Goal: Book appointment/travel/reservation

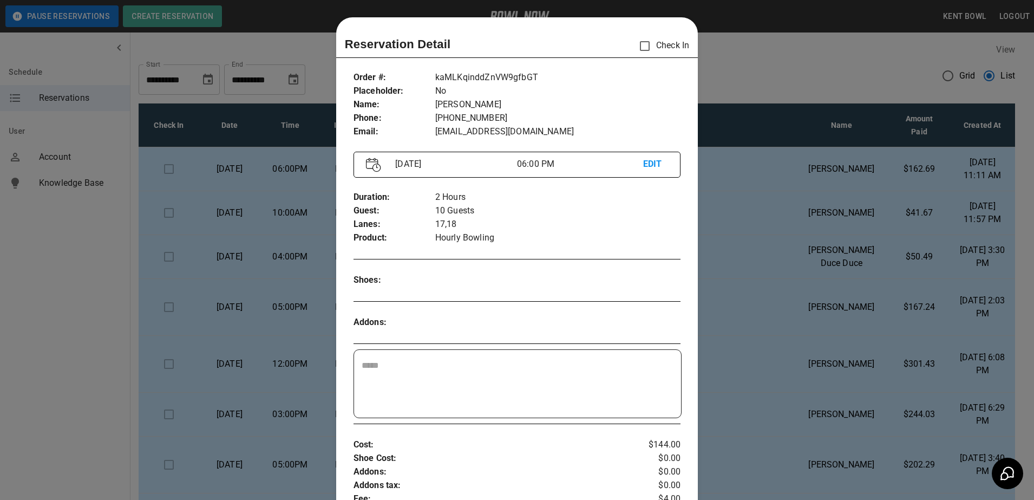
scroll to position [17, 0]
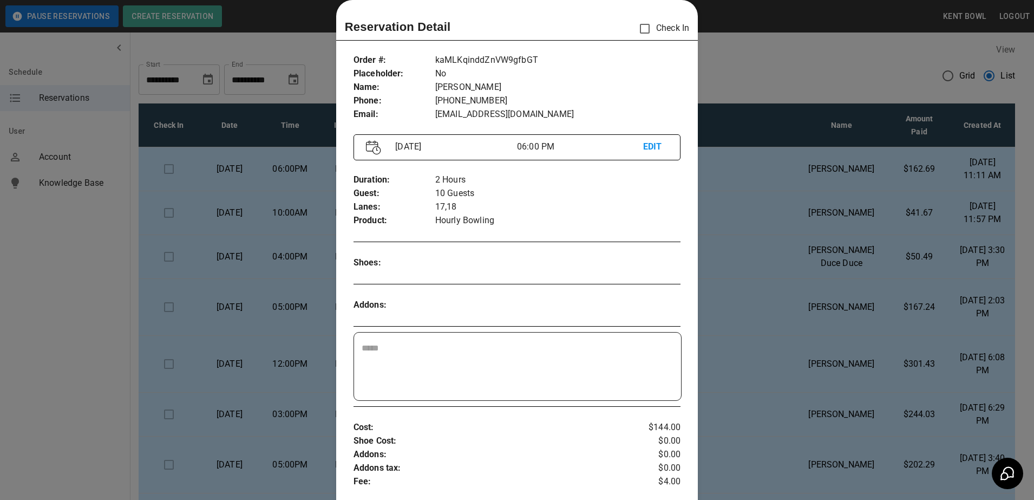
click at [47, 265] on div at bounding box center [517, 250] width 1034 height 500
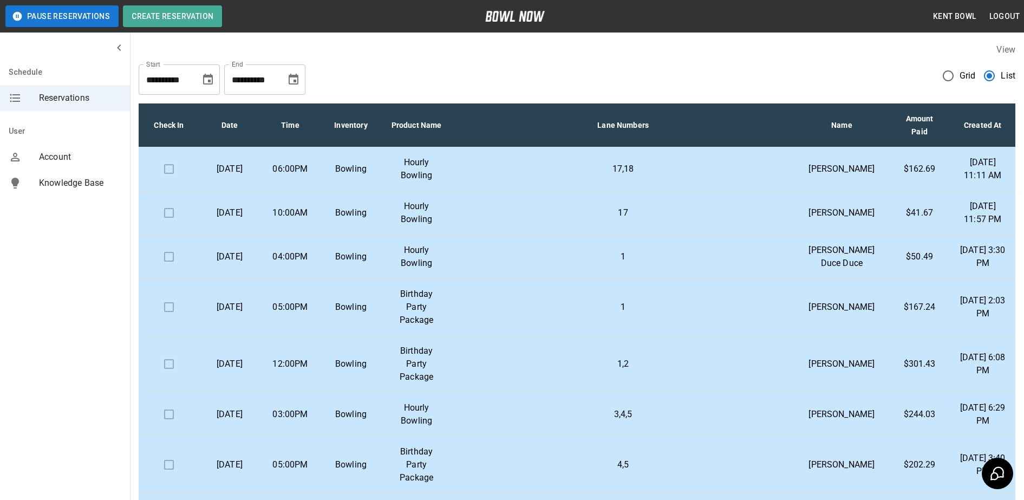
click at [243, 175] on p "[DATE]" at bounding box center [229, 168] width 43 height 13
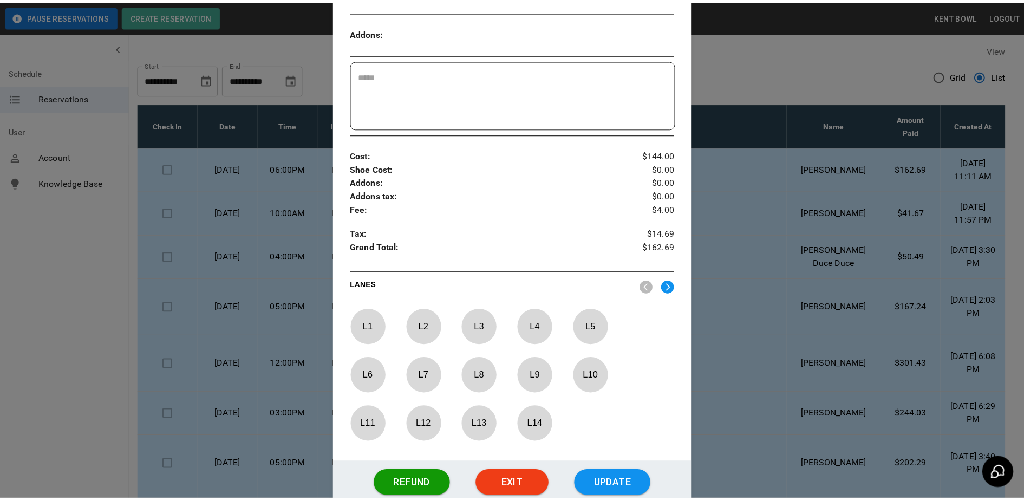
scroll to position [367, 0]
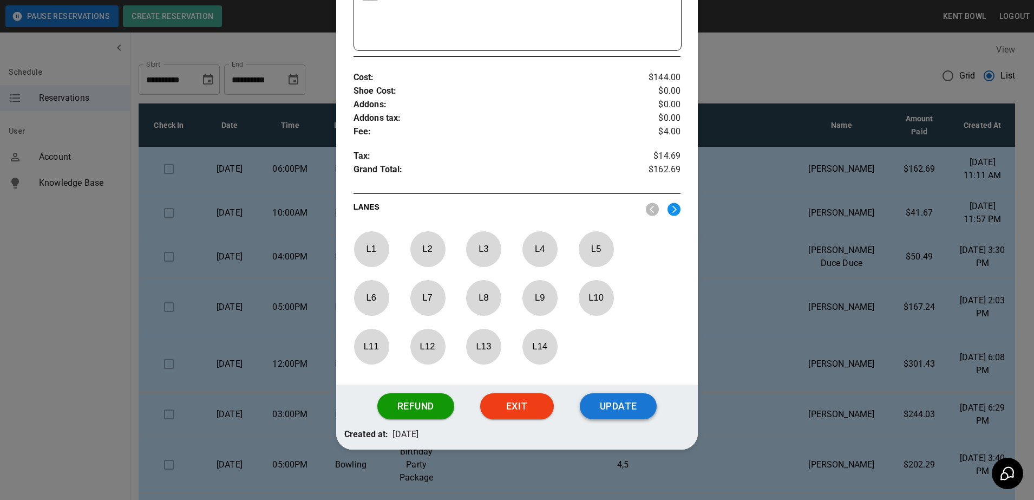
click at [618, 410] on button "Update" at bounding box center [618, 406] width 77 height 26
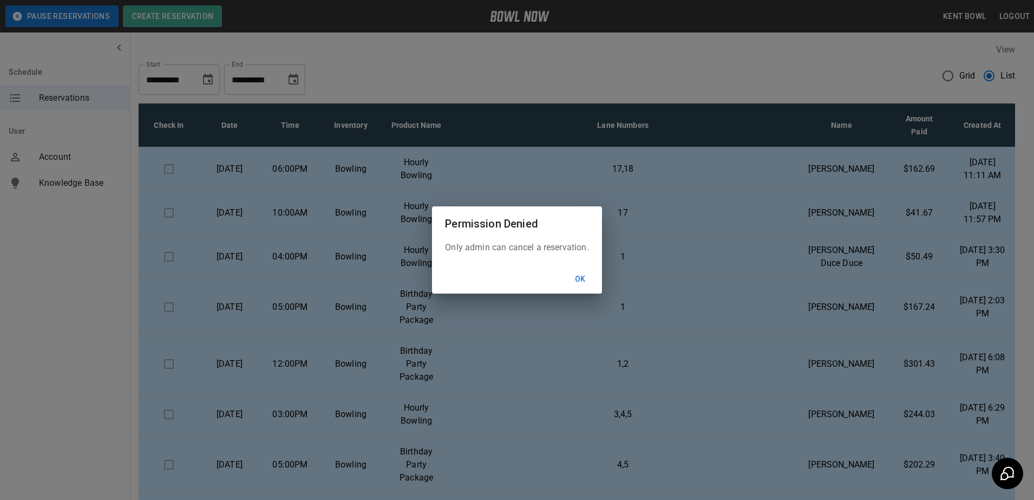
click at [577, 279] on button "Ok" at bounding box center [580, 279] width 35 height 20
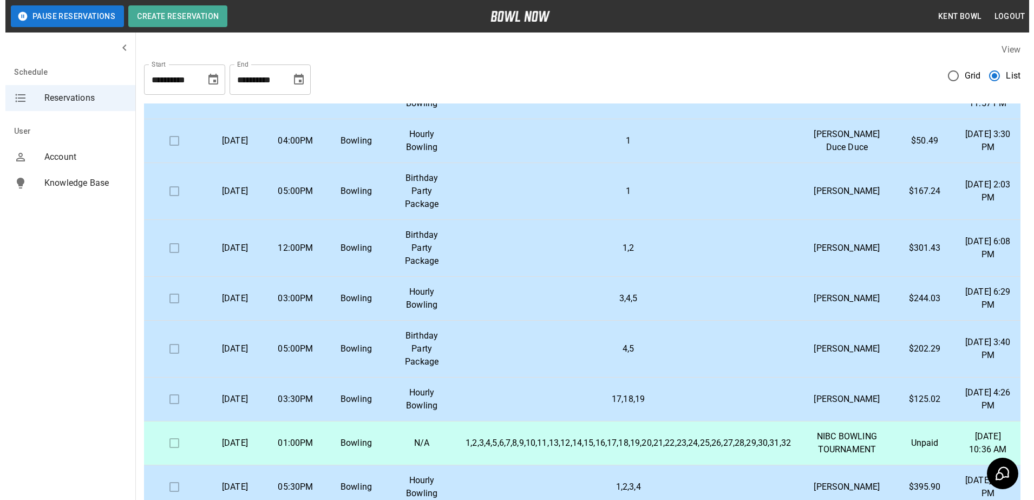
scroll to position [116, 0]
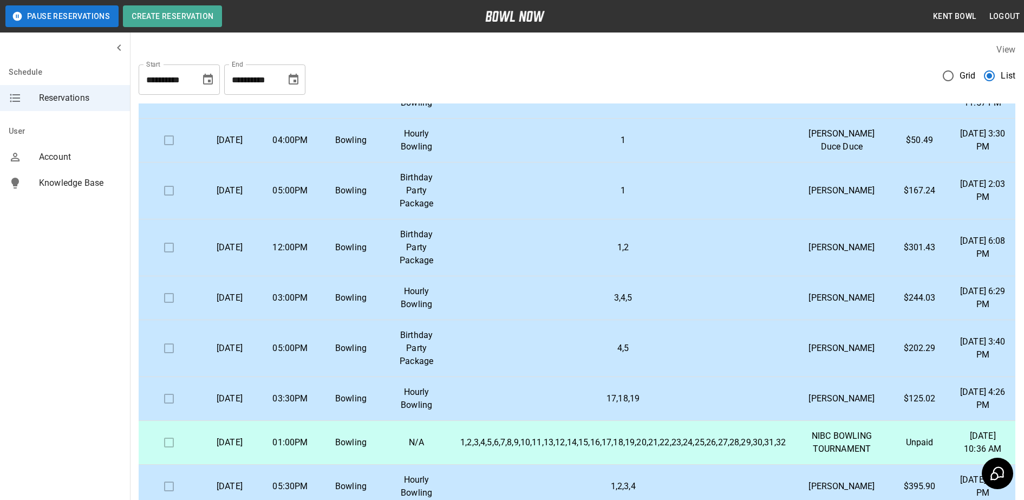
click at [368, 421] on td "Bowling" at bounding box center [351, 399] width 61 height 44
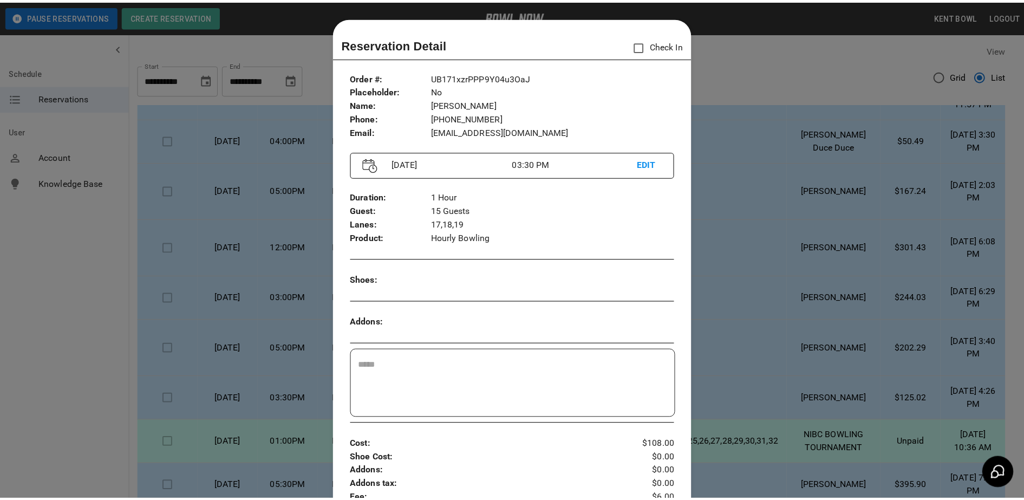
scroll to position [17, 0]
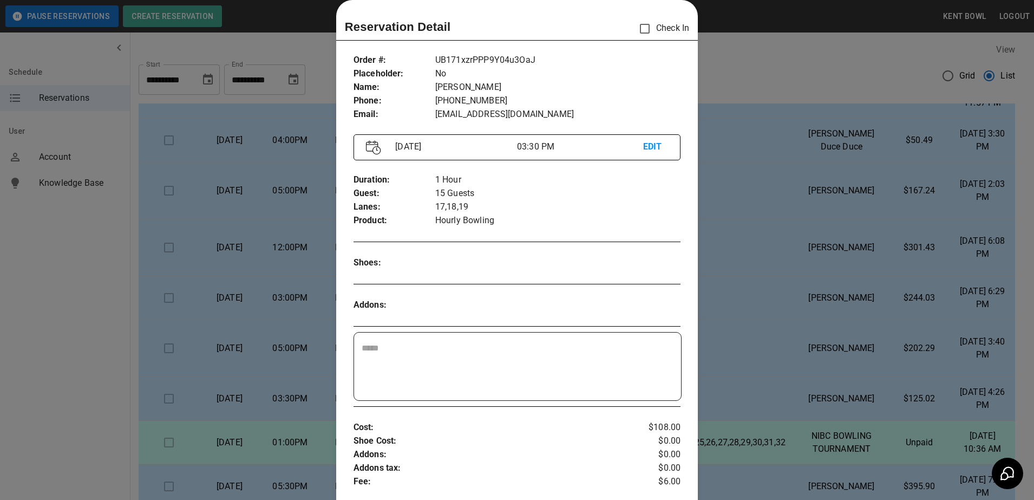
click at [73, 304] on div at bounding box center [517, 250] width 1034 height 500
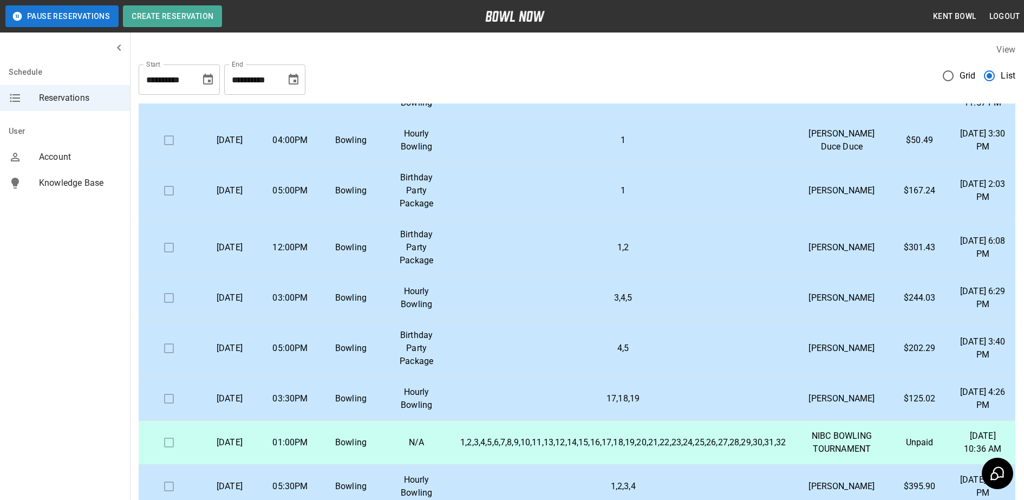
click at [54, 276] on div "Schedule Reservations User Account Knowledge Base" at bounding box center [65, 250] width 130 height 500
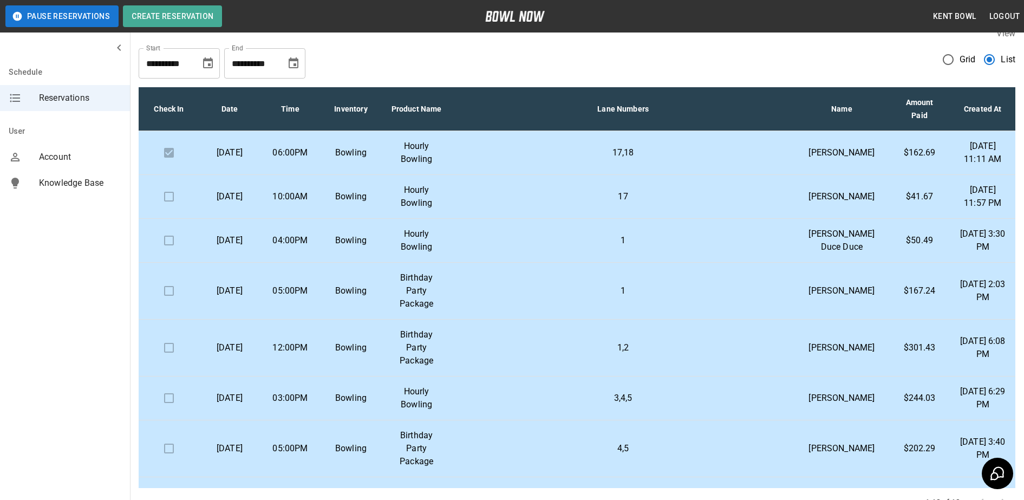
scroll to position [17, 0]
